Goal: Task Accomplishment & Management: Manage account settings

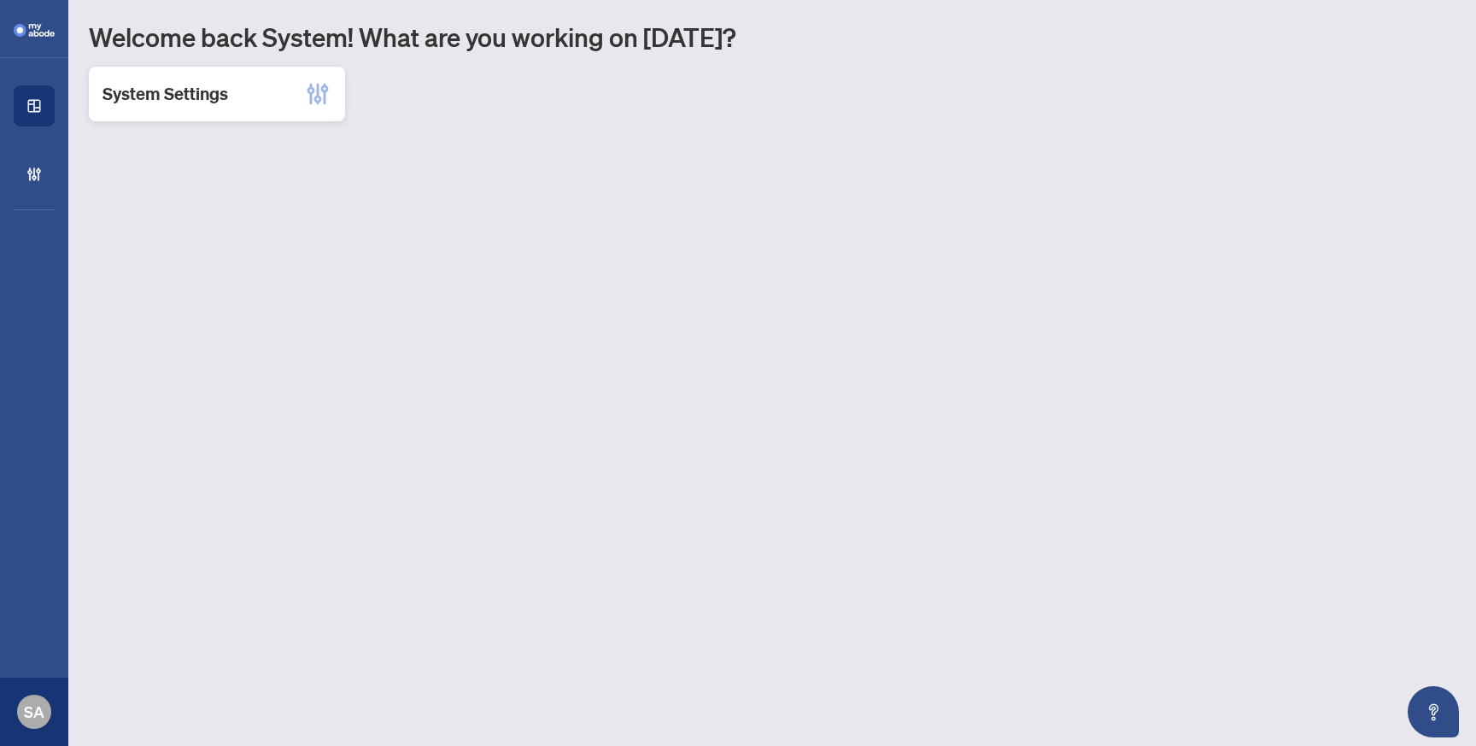
click at [224, 82] on h2 "System Settings" at bounding box center [165, 94] width 126 height 24
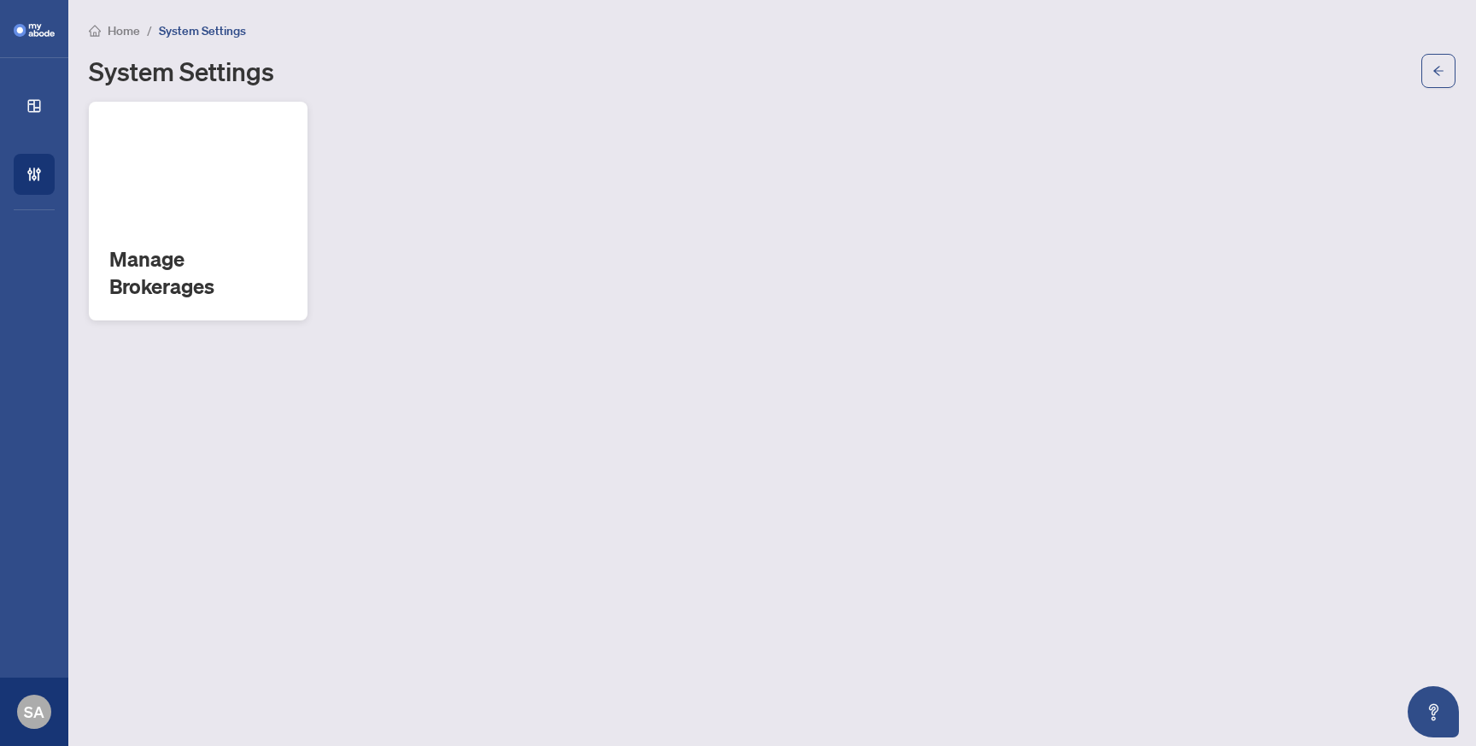
click at [161, 253] on h2 "Manage Brokerages" at bounding box center [198, 272] width 178 height 55
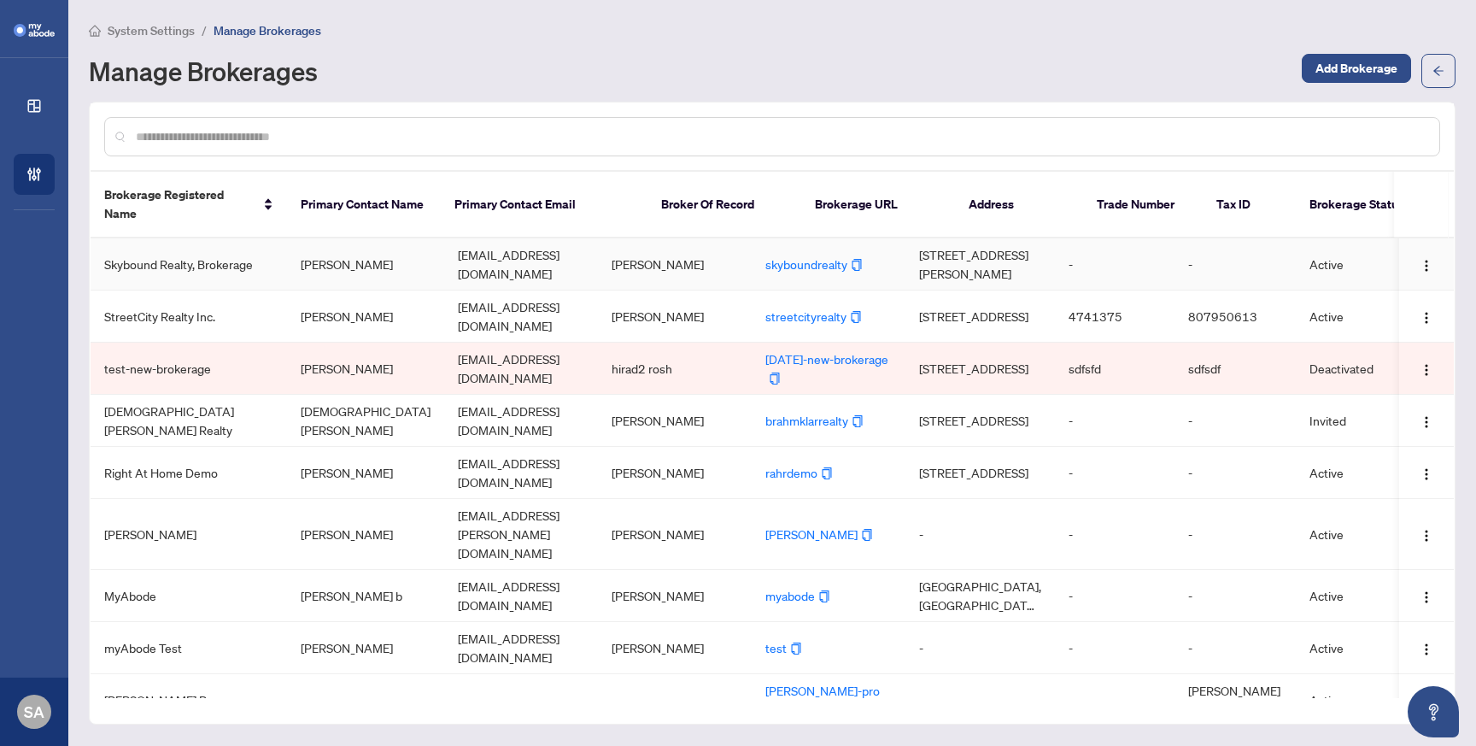
click at [436, 258] on td "[PERSON_NAME]" at bounding box center [365, 264] width 157 height 52
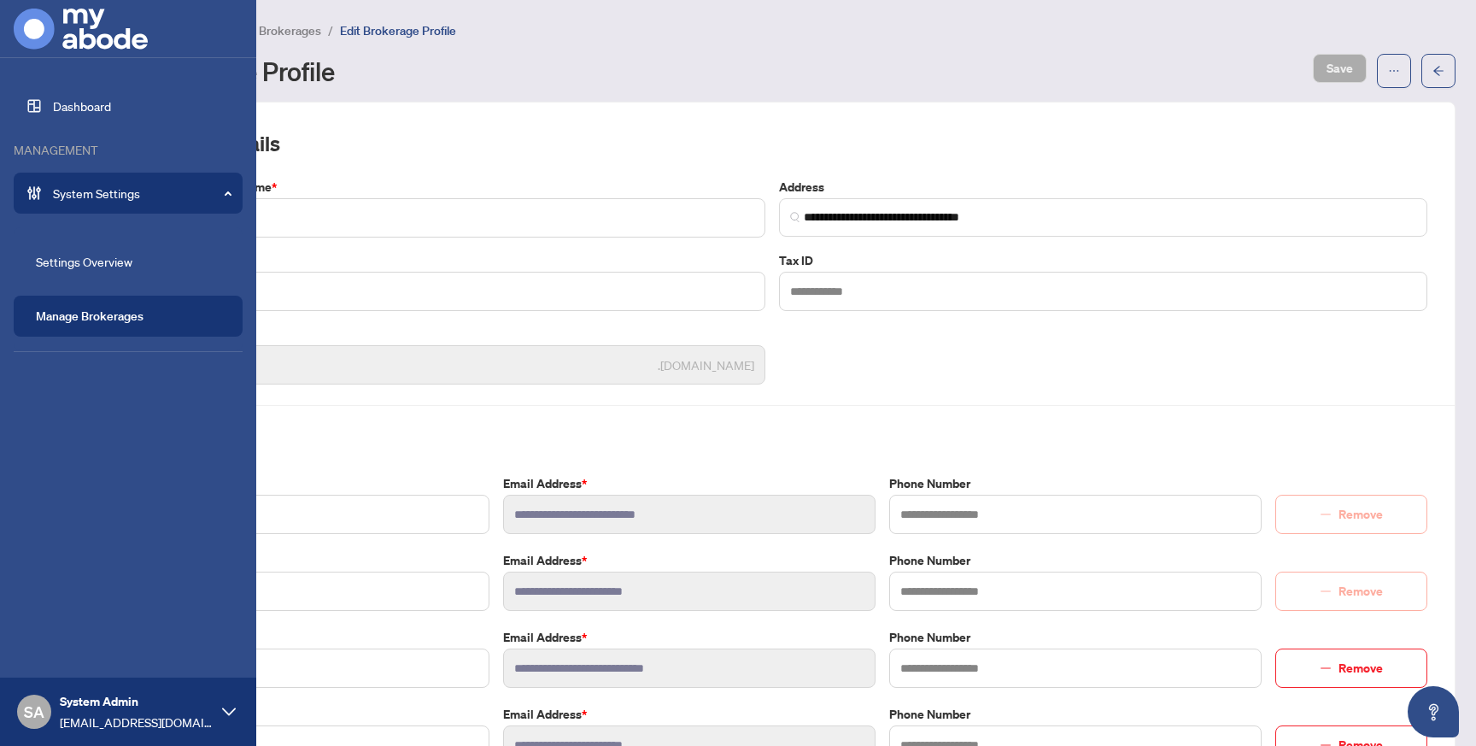
click at [105, 324] on link "Manage Brokerages" at bounding box center [90, 315] width 108 height 15
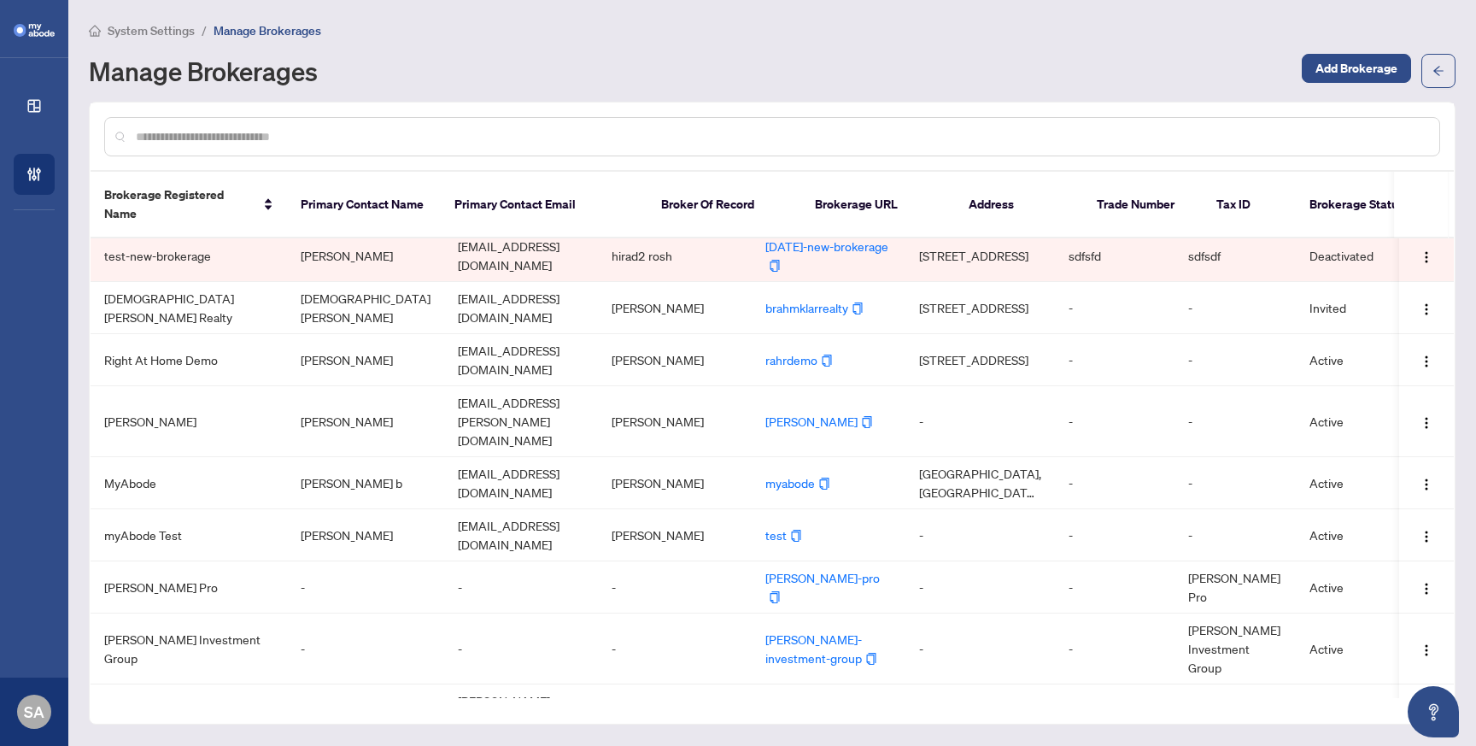
scroll to position [190, 0]
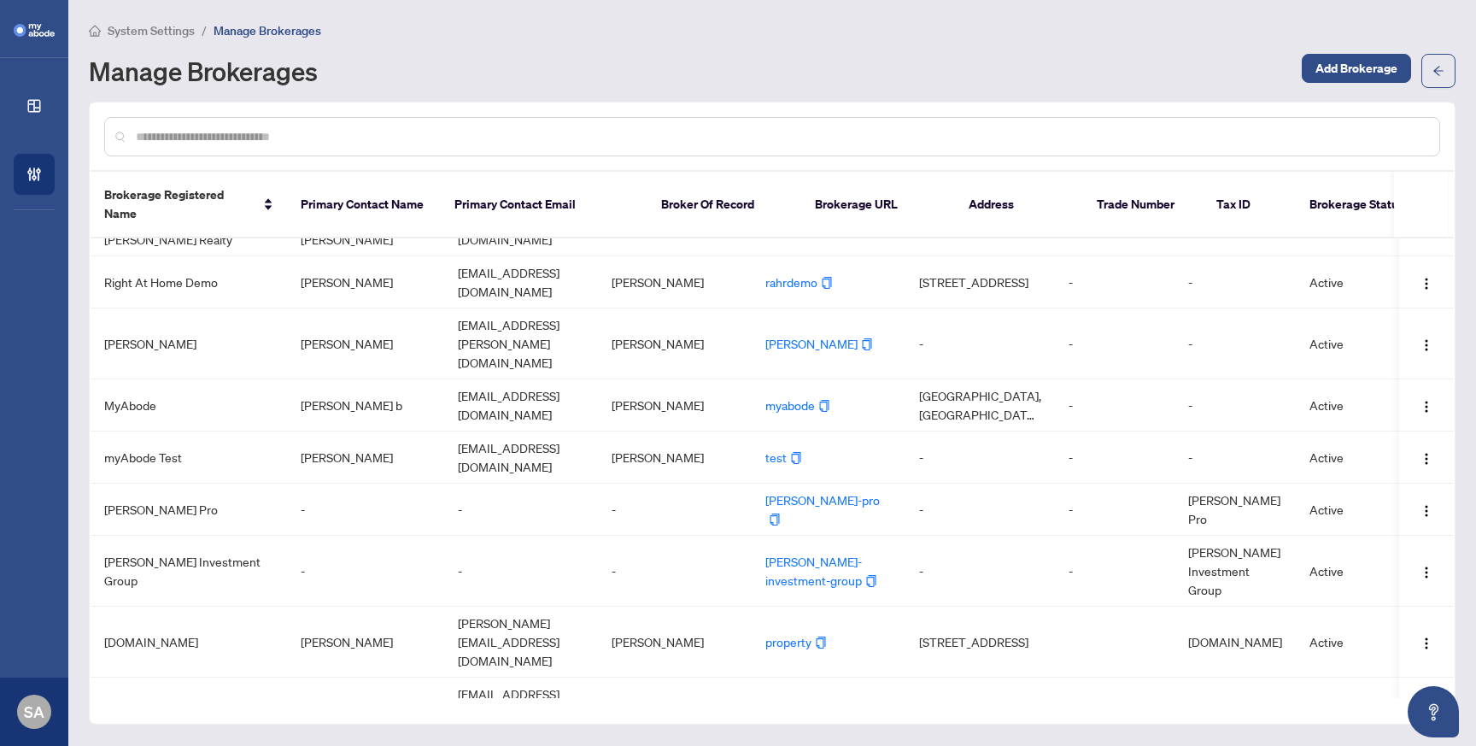
click at [598, 131] on input "text" at bounding box center [781, 136] width 1290 height 19
click at [600, 137] on input "text" at bounding box center [781, 136] width 1290 height 19
click at [552, 143] on input "text" at bounding box center [781, 136] width 1290 height 19
click at [552, 142] on input "text" at bounding box center [781, 136] width 1290 height 19
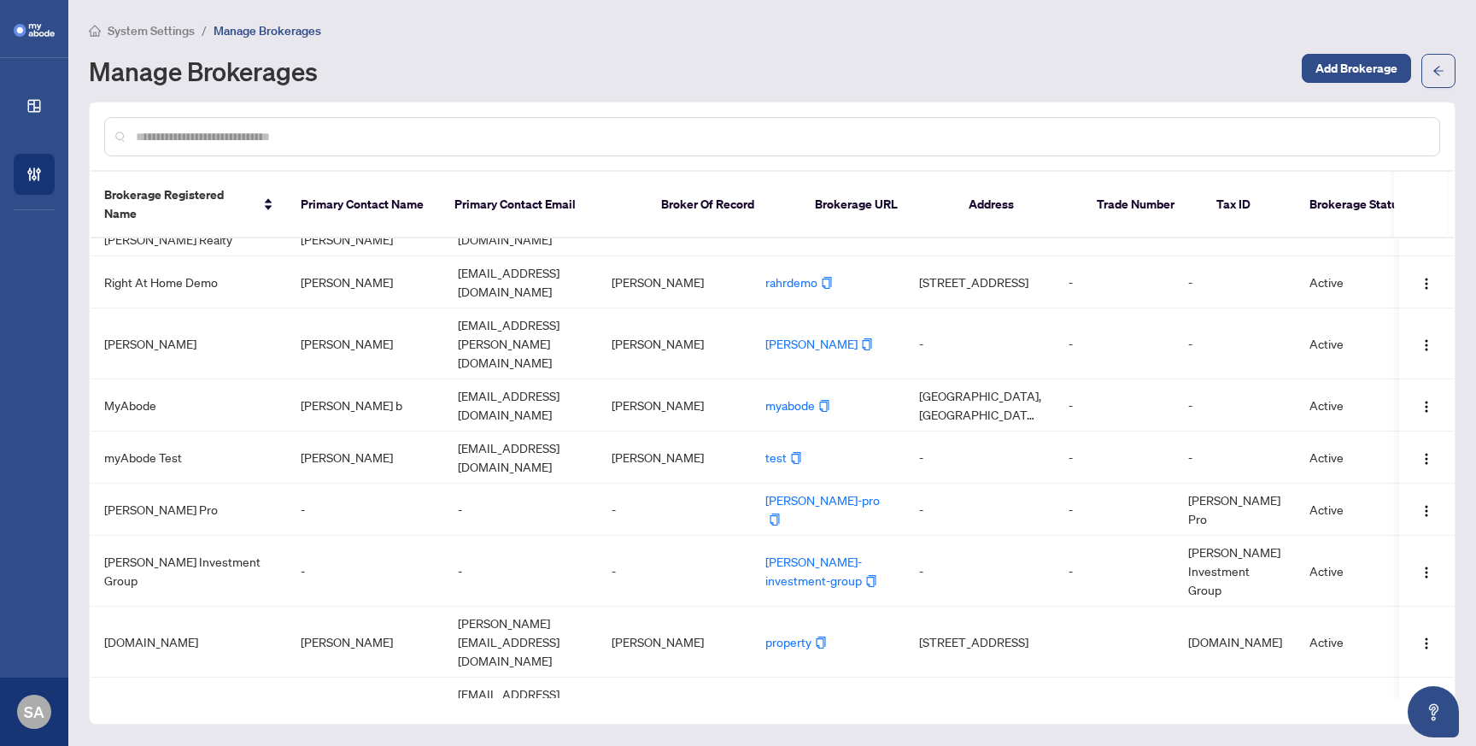
click at [425, 141] on input "text" at bounding box center [781, 136] width 1290 height 19
click at [1310, 118] on div at bounding box center [772, 136] width 1336 height 39
